Goal: Information Seeking & Learning: Check status

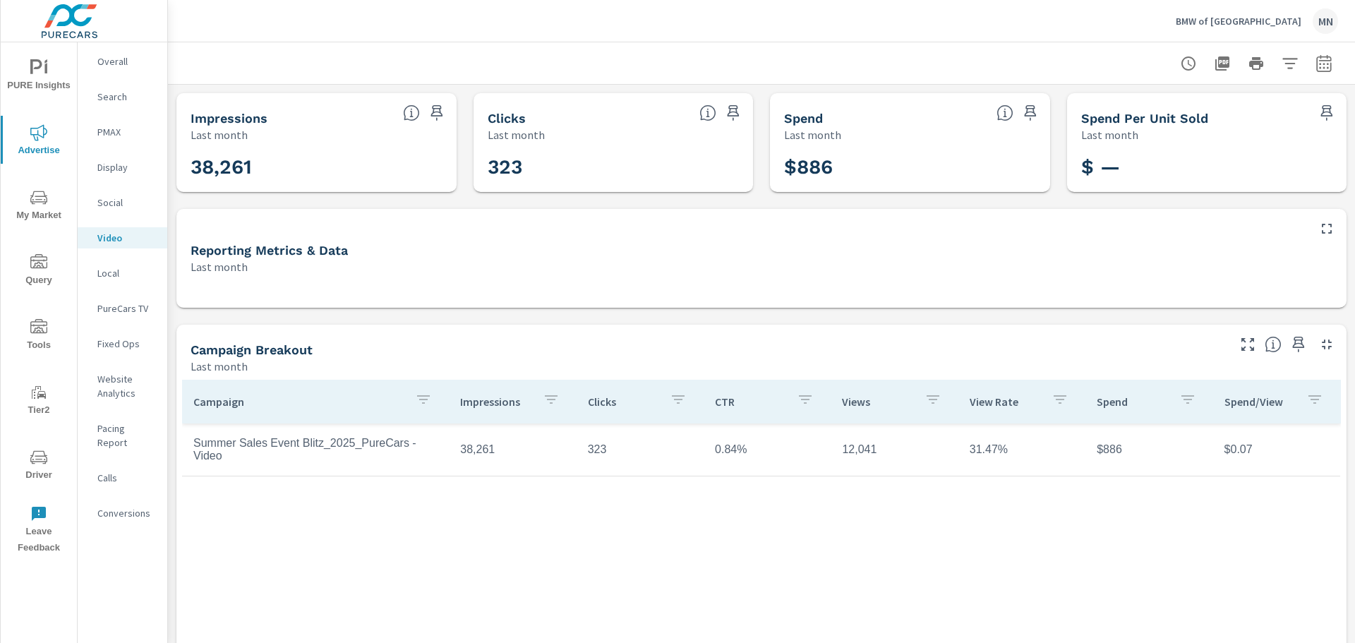
click at [124, 135] on p "PMAX" at bounding box center [126, 132] width 59 height 14
